Goal: Transaction & Acquisition: Purchase product/service

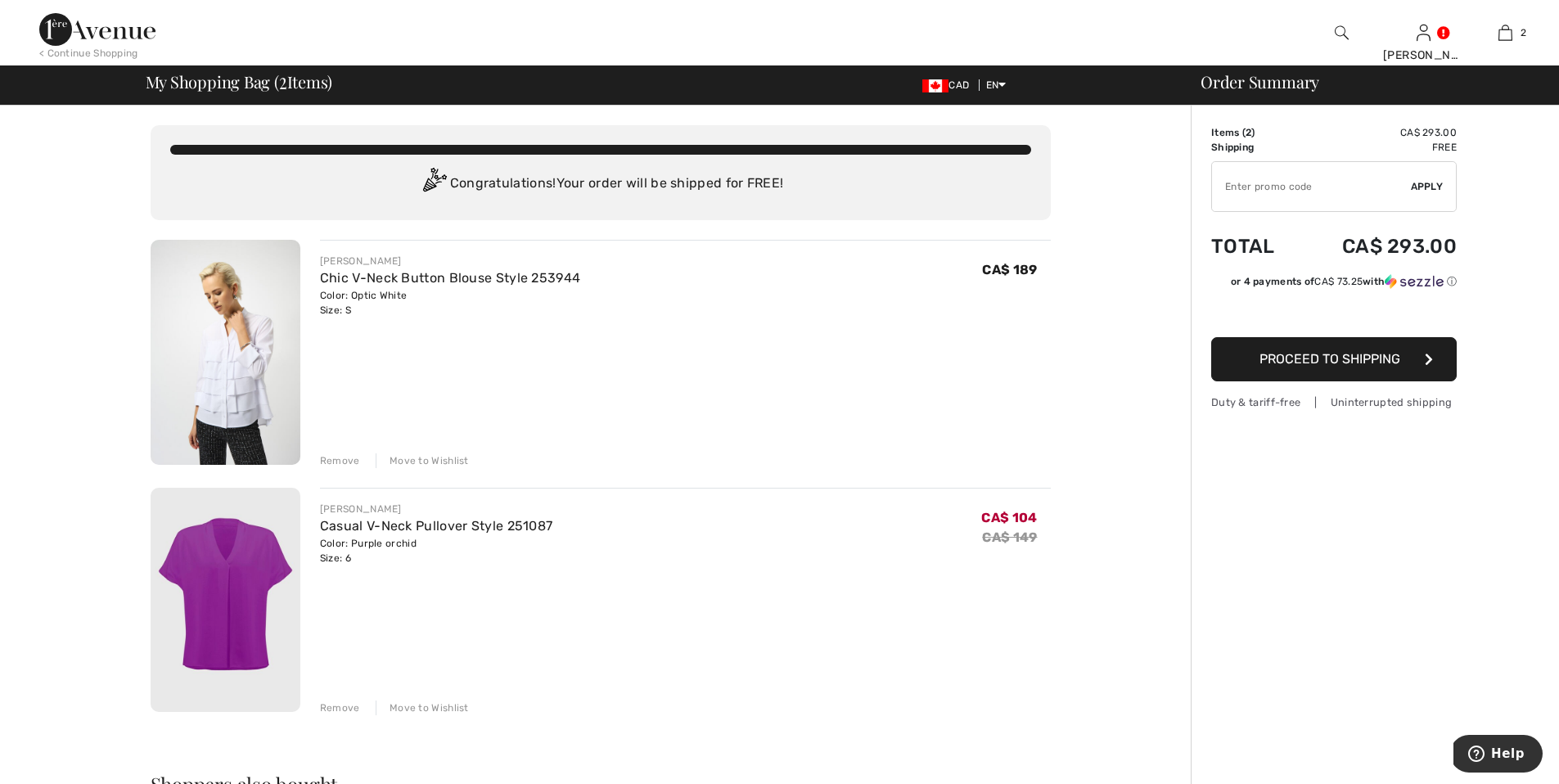
click at [1341, 35] on img at bounding box center [1341, 32] width 14 height 19
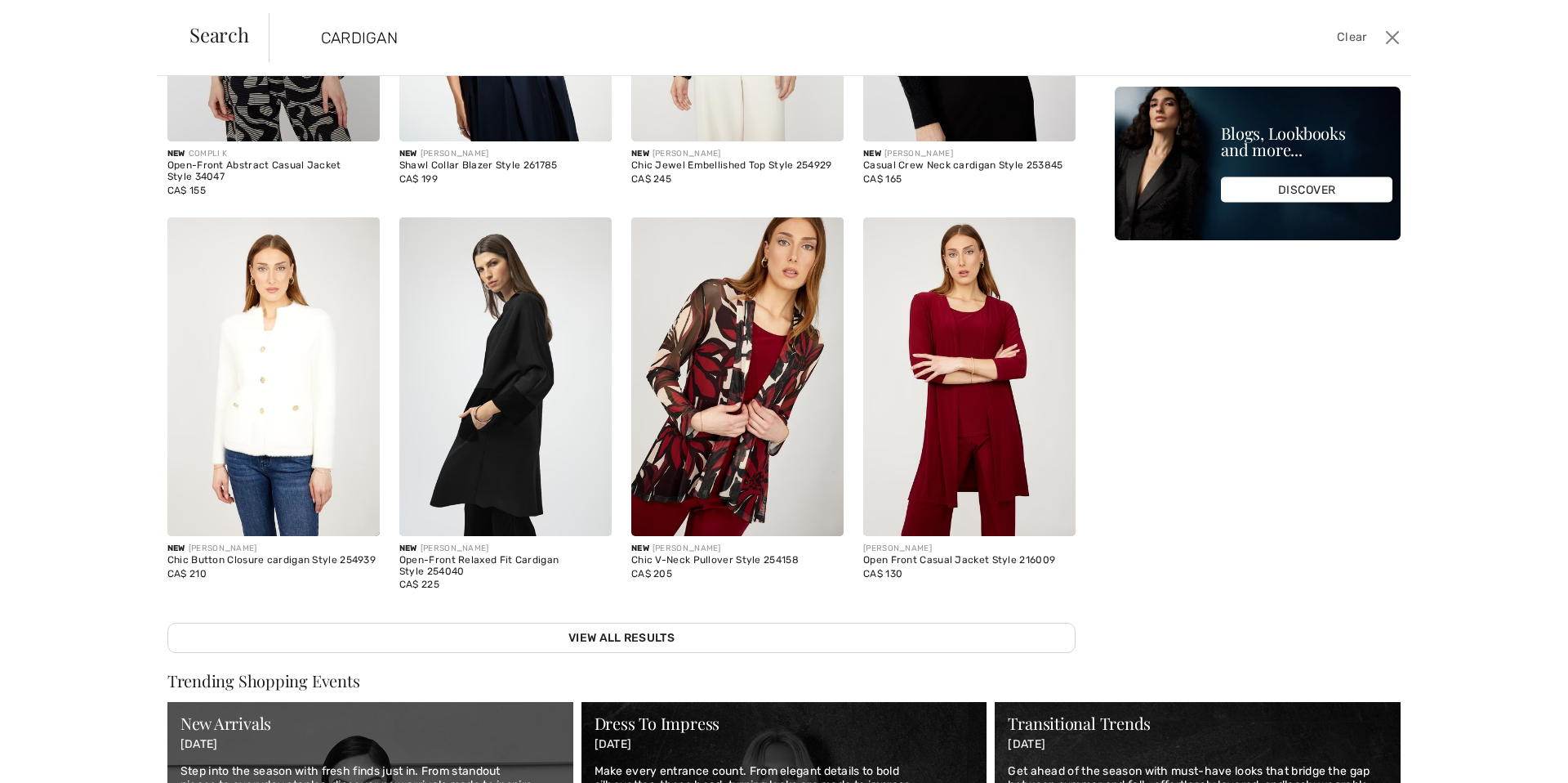
scroll to position [321, 0]
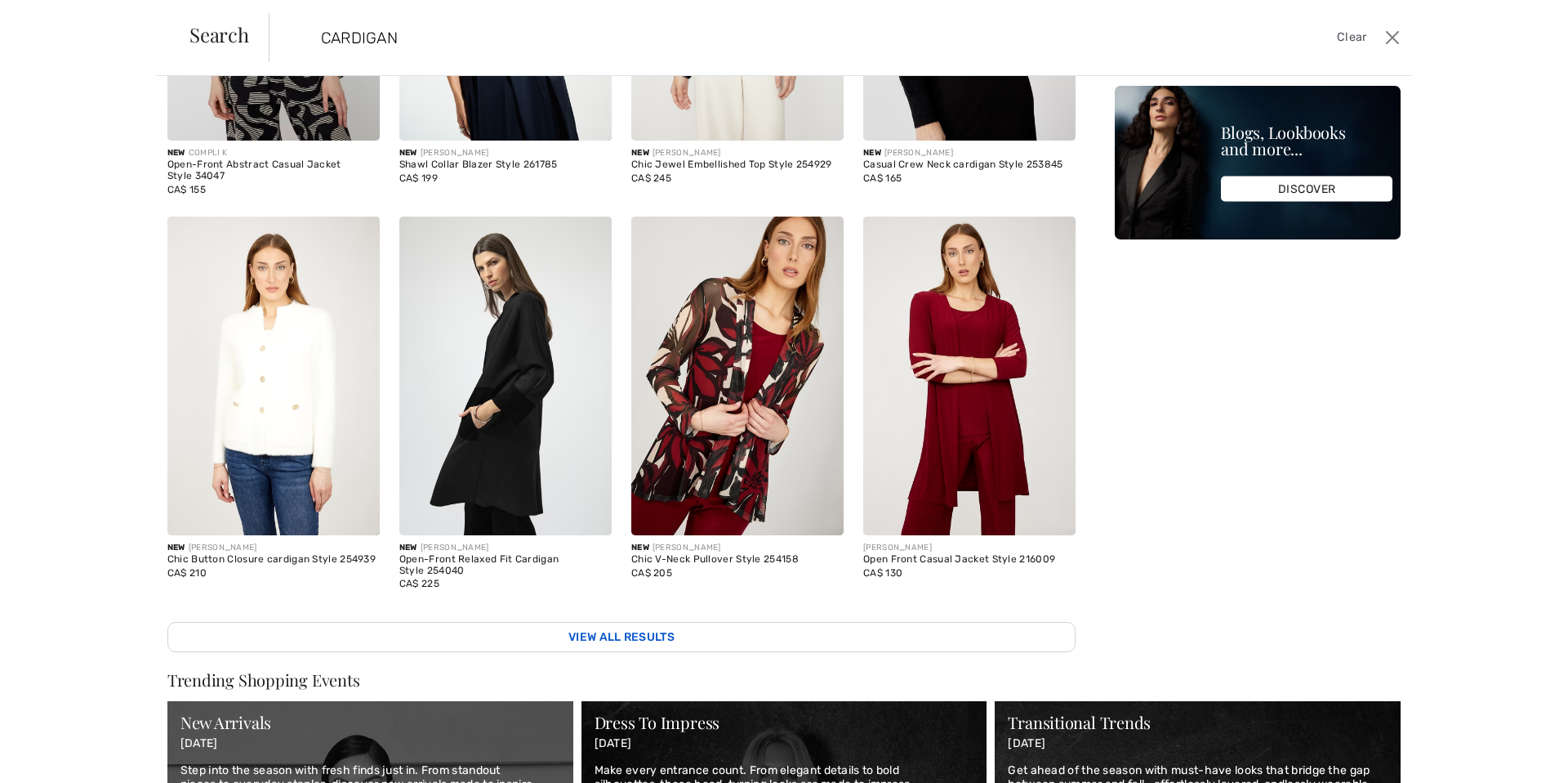
type input "CARDIGAN"
click at [592, 625] on link "View All Results" at bounding box center [621, 637] width 908 height 30
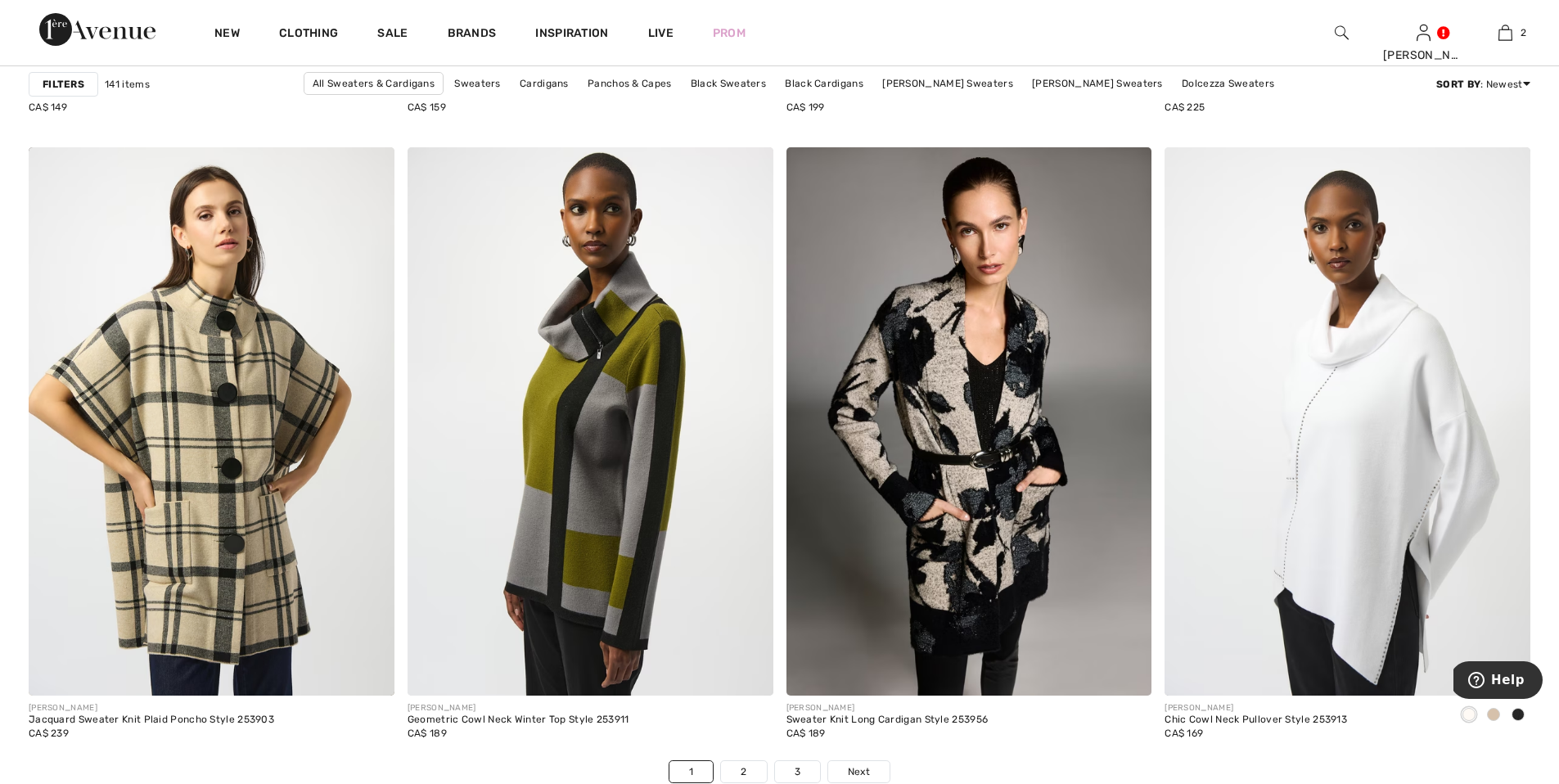
scroll to position [8950, 0]
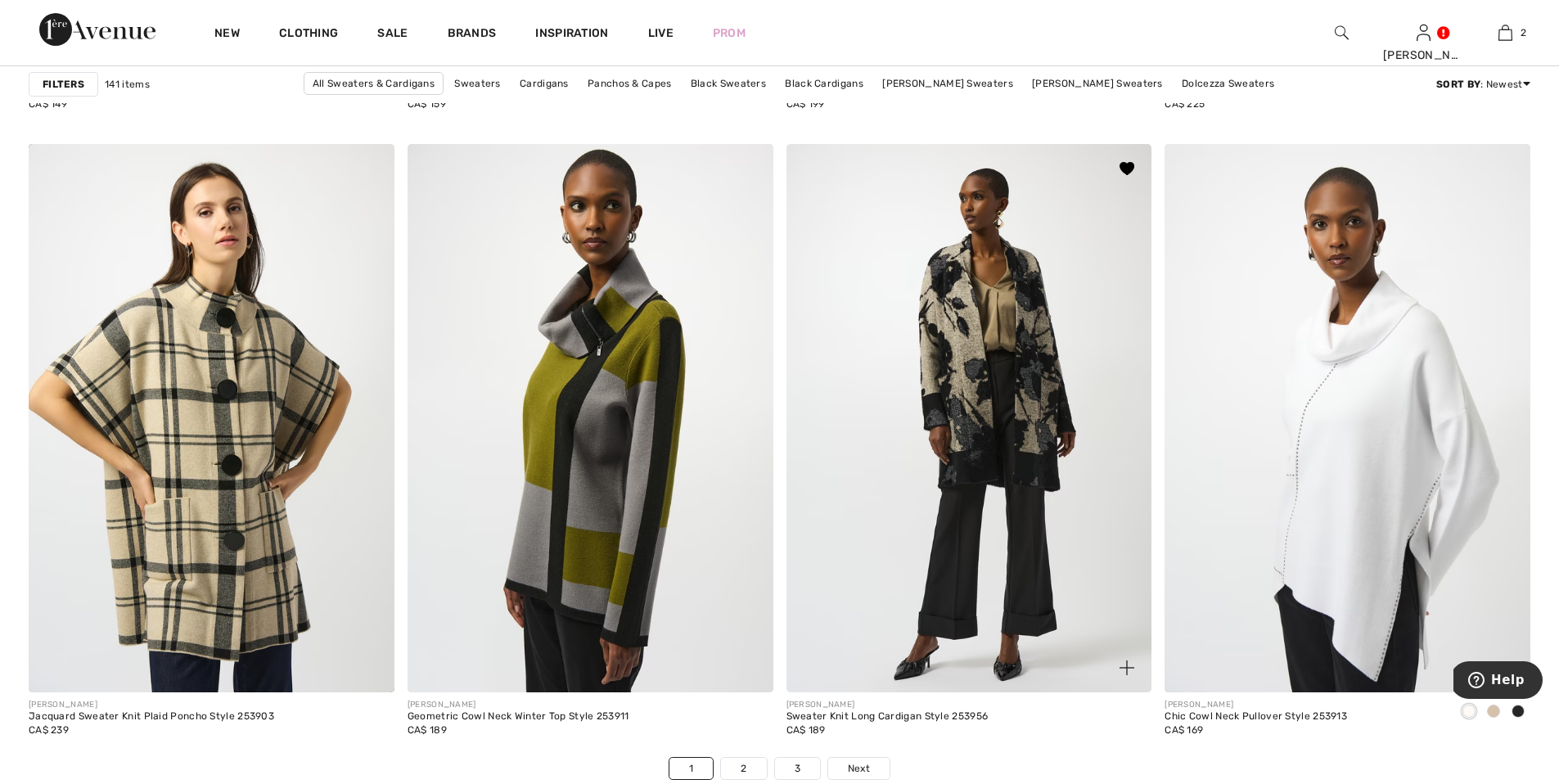
click at [992, 402] on img at bounding box center [968, 417] width 366 height 548
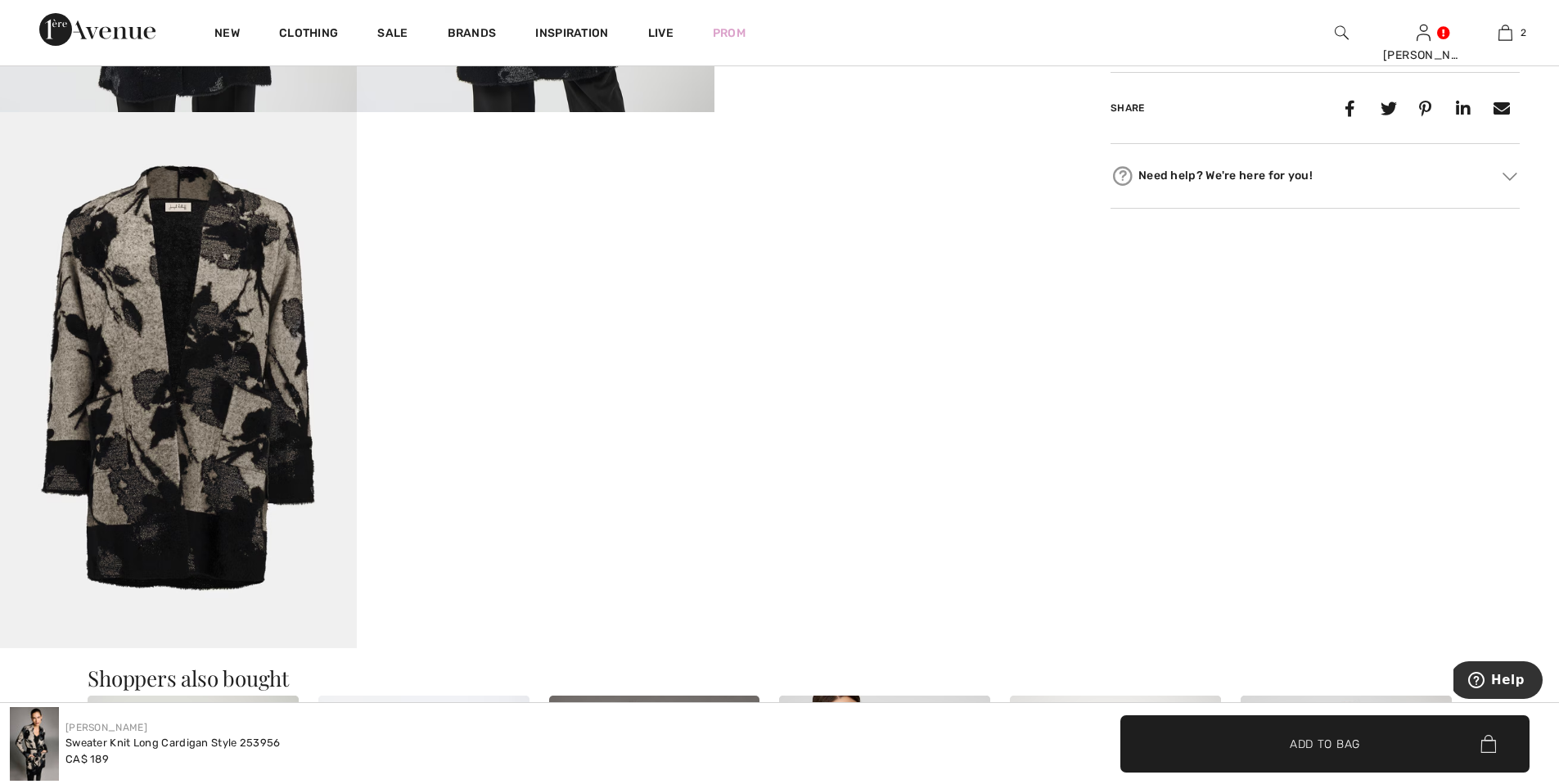
scroll to position [1001, 0]
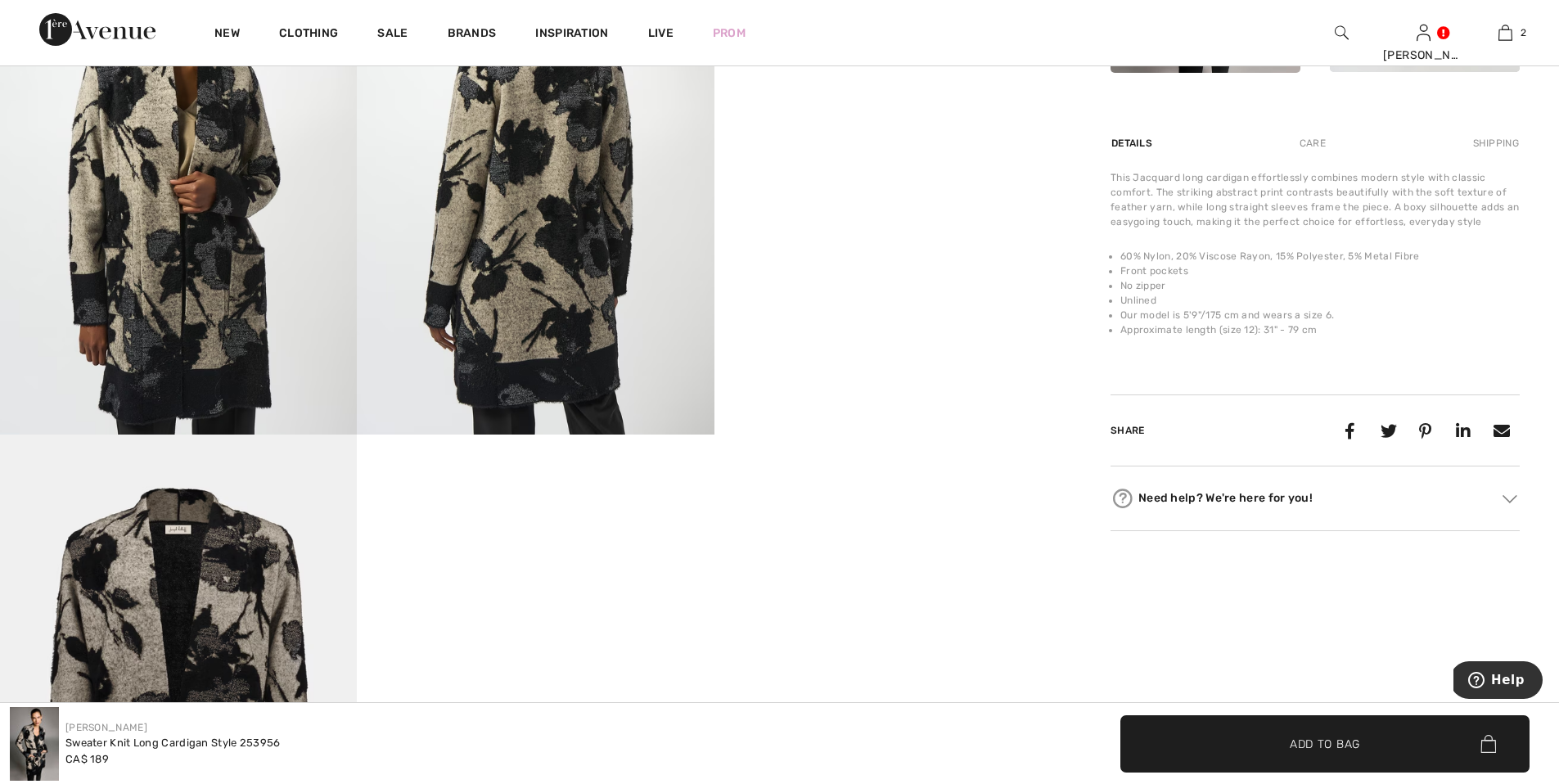
click at [532, 345] on img at bounding box center [535, 166] width 357 height 535
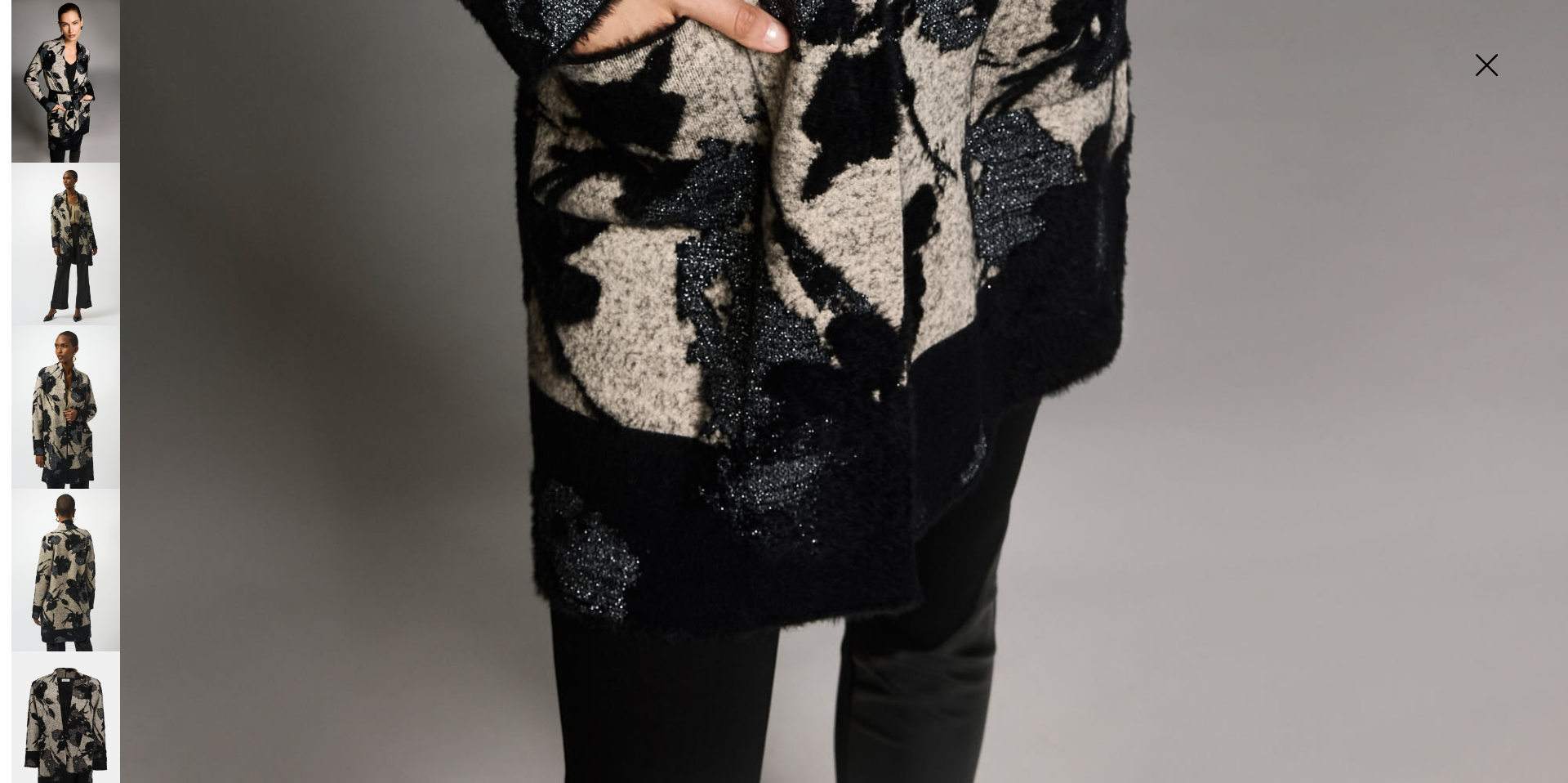
scroll to position [1551, 0]
click at [78, 419] on img at bounding box center [66, 406] width 109 height 163
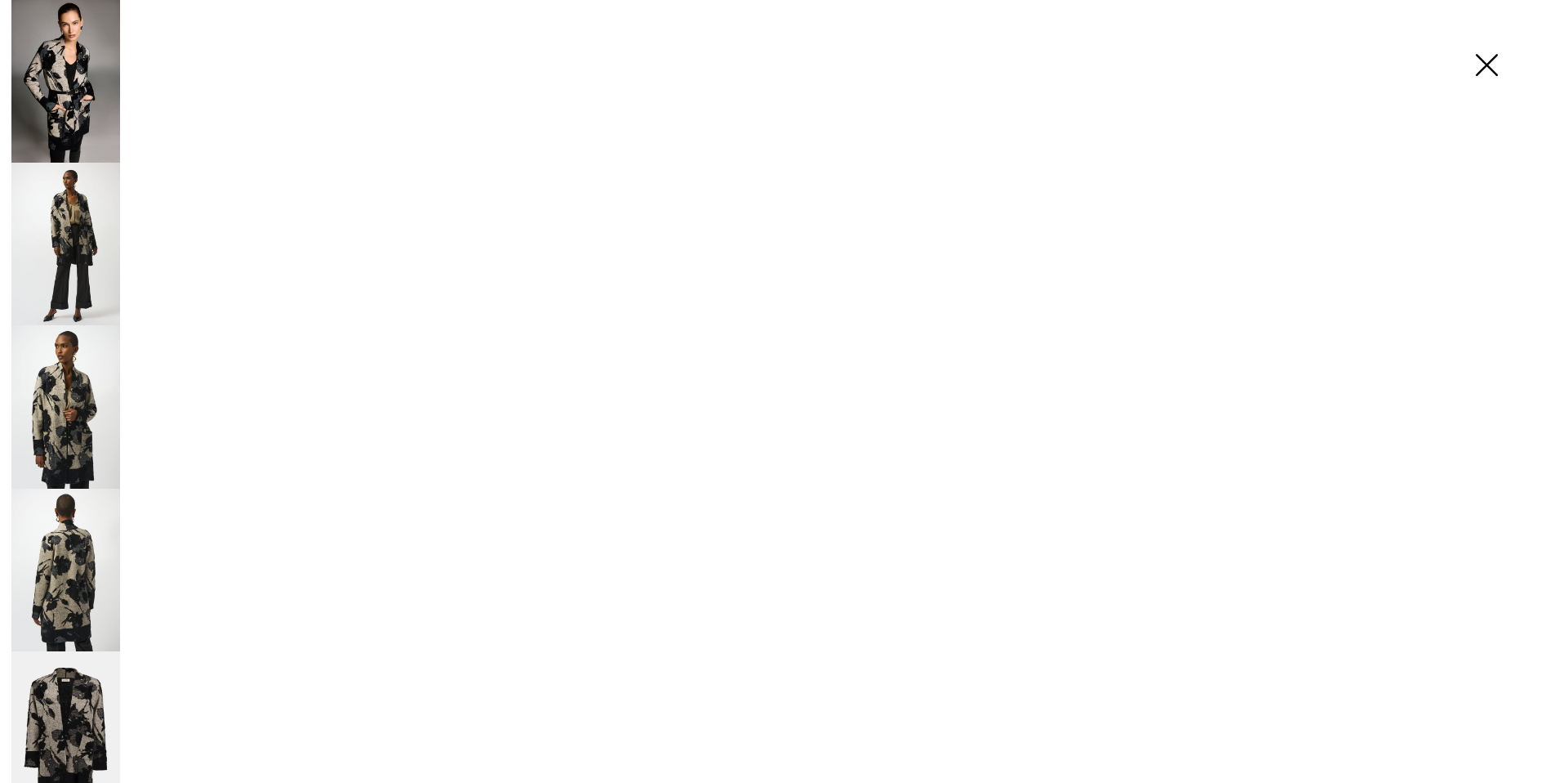
scroll to position [1550, 0]
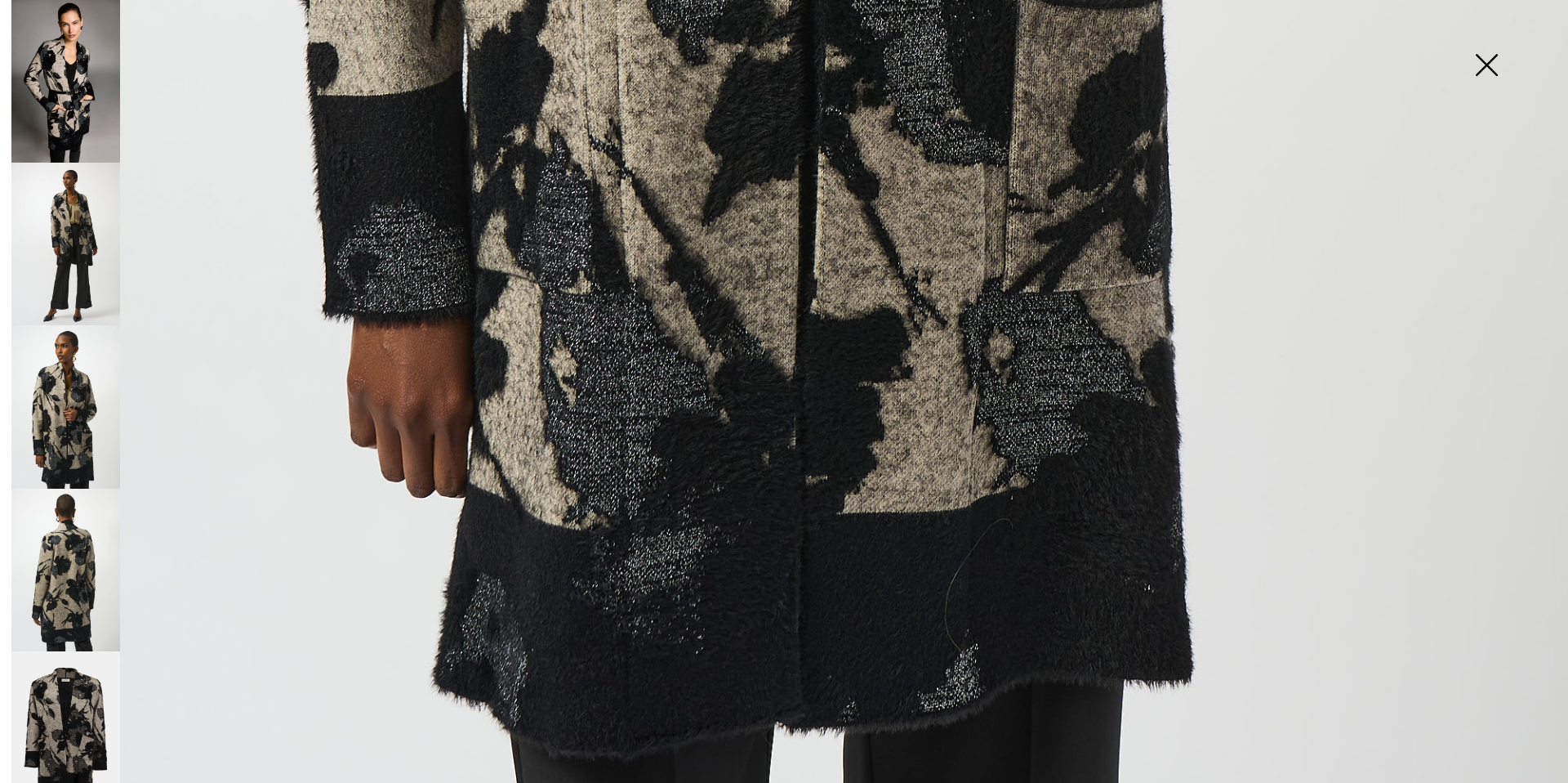
click at [82, 569] on img at bounding box center [66, 570] width 109 height 163
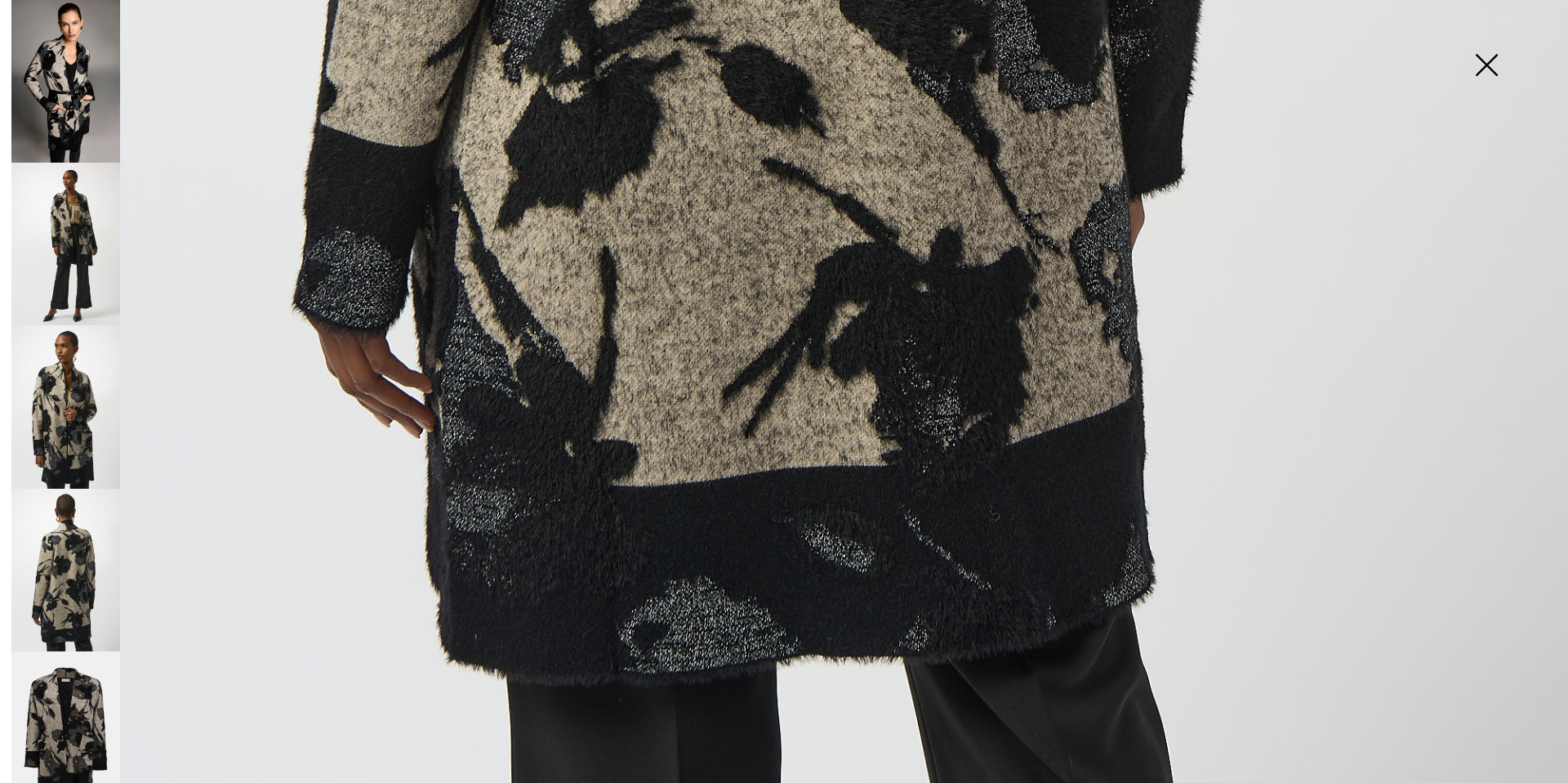
click at [65, 668] on img at bounding box center [66, 733] width 109 height 164
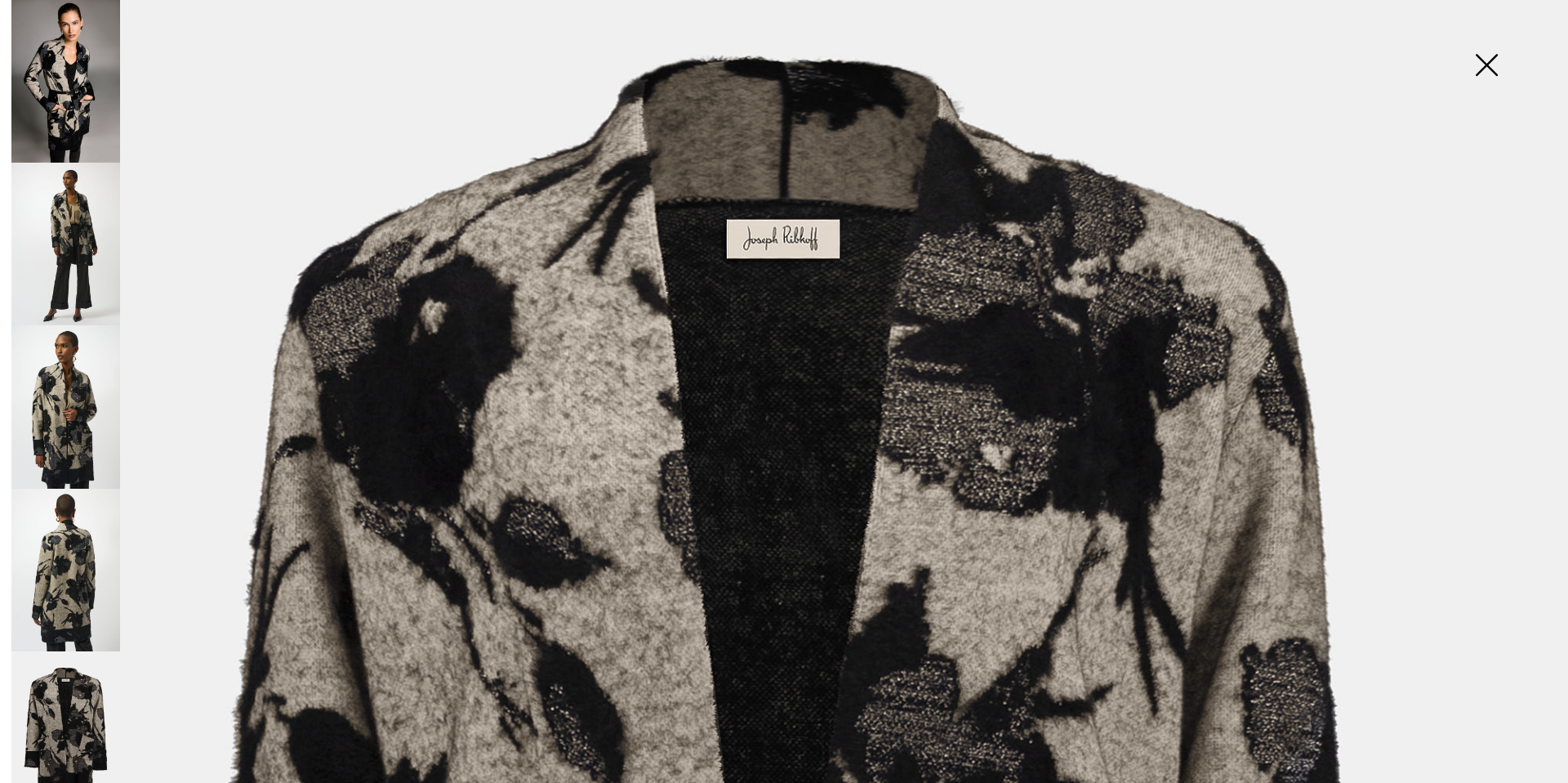
scroll to position [0, 0]
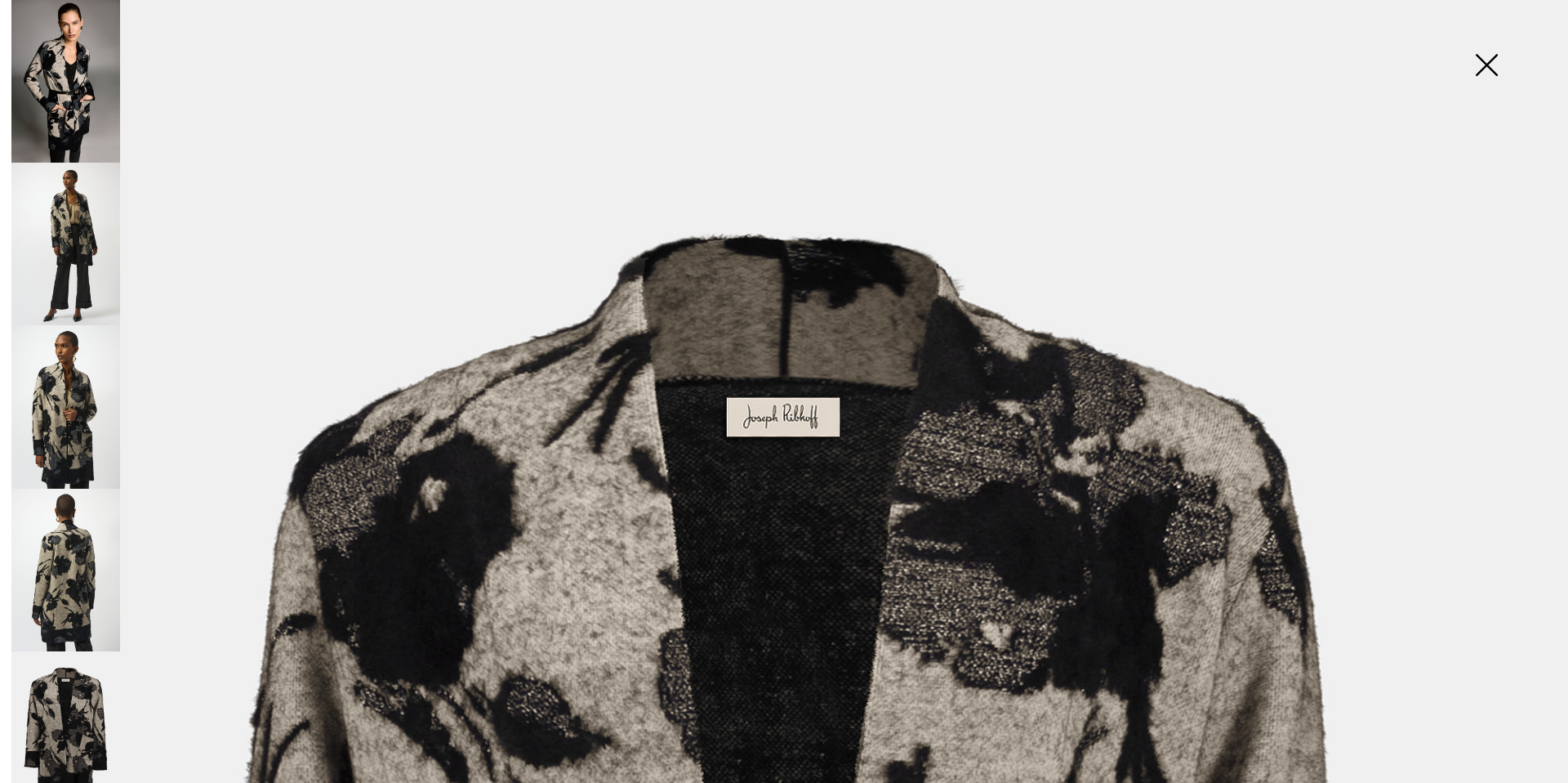
click at [1485, 63] on img at bounding box center [1486, 67] width 82 height 84
